Goal: Entertainment & Leisure: Consume media (video, audio)

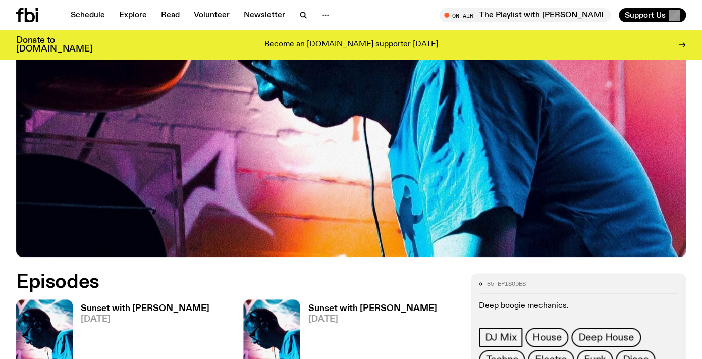
scroll to position [308, 0]
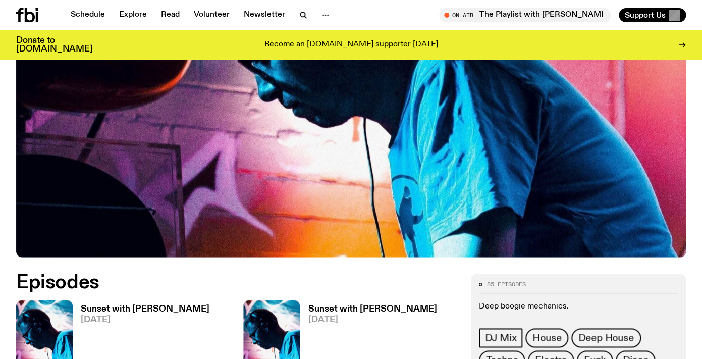
click at [129, 305] on h3 "Sunset with [PERSON_NAME]" at bounding box center [145, 309] width 129 height 9
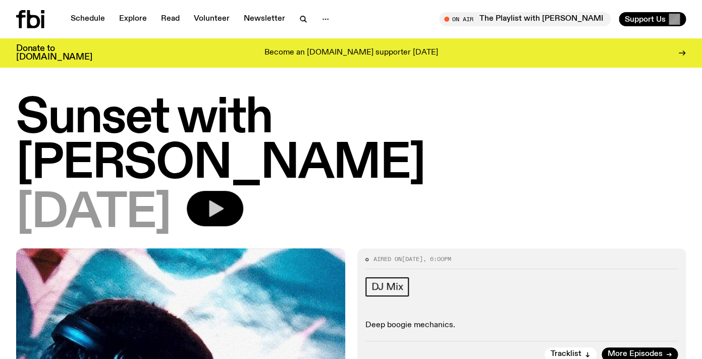
click at [225, 198] on icon "button" at bounding box center [215, 208] width 20 height 20
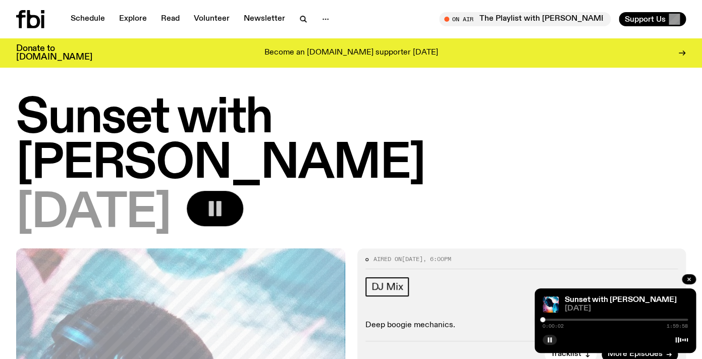
click at [548, 316] on div "0:00:02 1:59:58" at bounding box center [614, 322] width 145 height 12
click at [548, 320] on div "0:00:02 1:59:58" at bounding box center [614, 322] width 145 height 12
click at [548, 320] on div "0:00:07 1:59:58" at bounding box center [614, 322] width 145 height 12
click at [546, 320] on div at bounding box center [546, 319] width 5 height 5
click at [590, 319] on div at bounding box center [614, 319] width 145 height 2
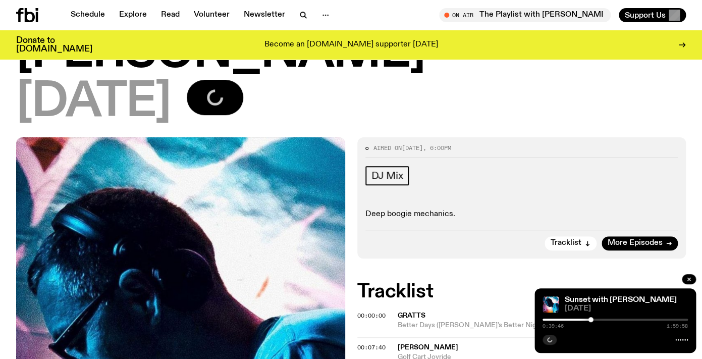
scroll to position [103, 0]
